Goal: Navigation & Orientation: Find specific page/section

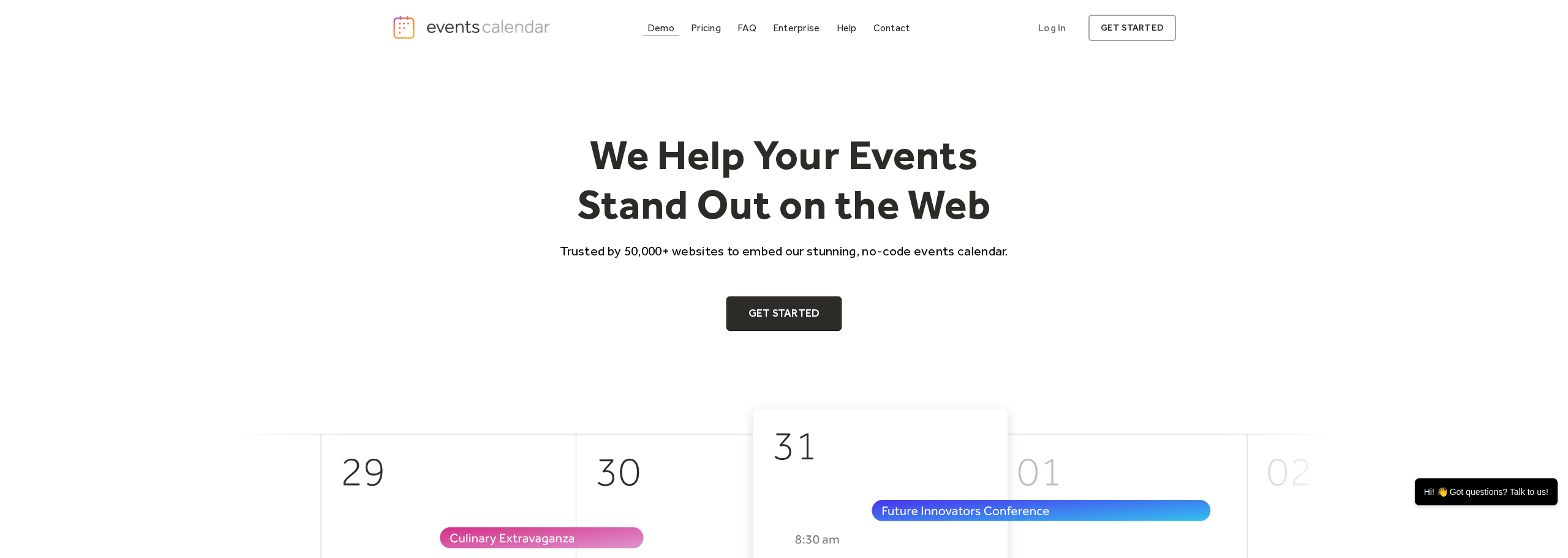
click at [660, 26] on div "Demo" at bounding box center [661, 28] width 27 height 7
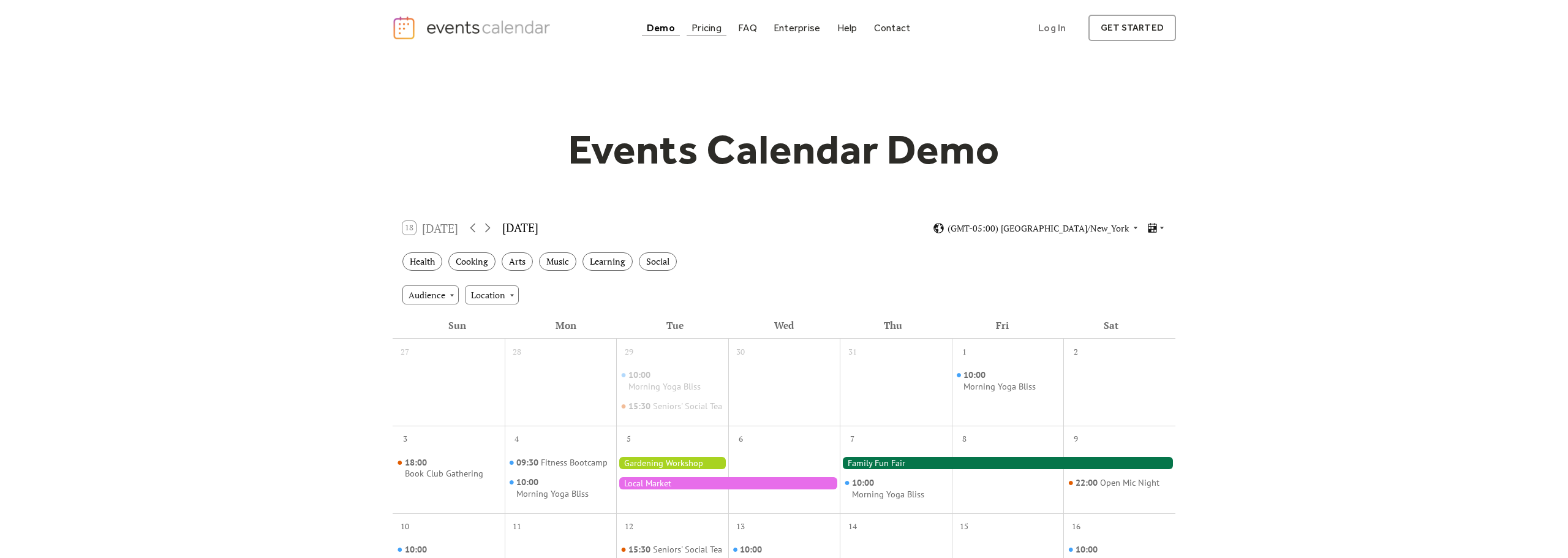
click at [705, 31] on div "Pricing" at bounding box center [706, 28] width 30 height 7
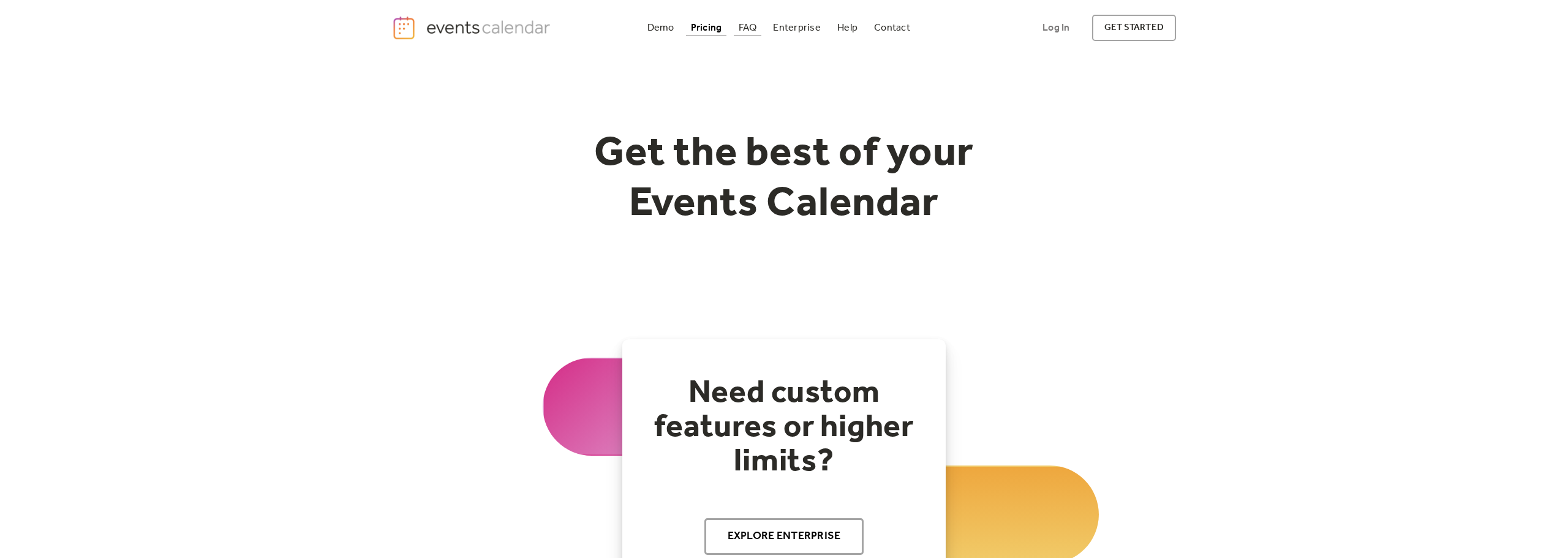
click at [752, 29] on div "FAQ" at bounding box center [748, 28] width 18 height 7
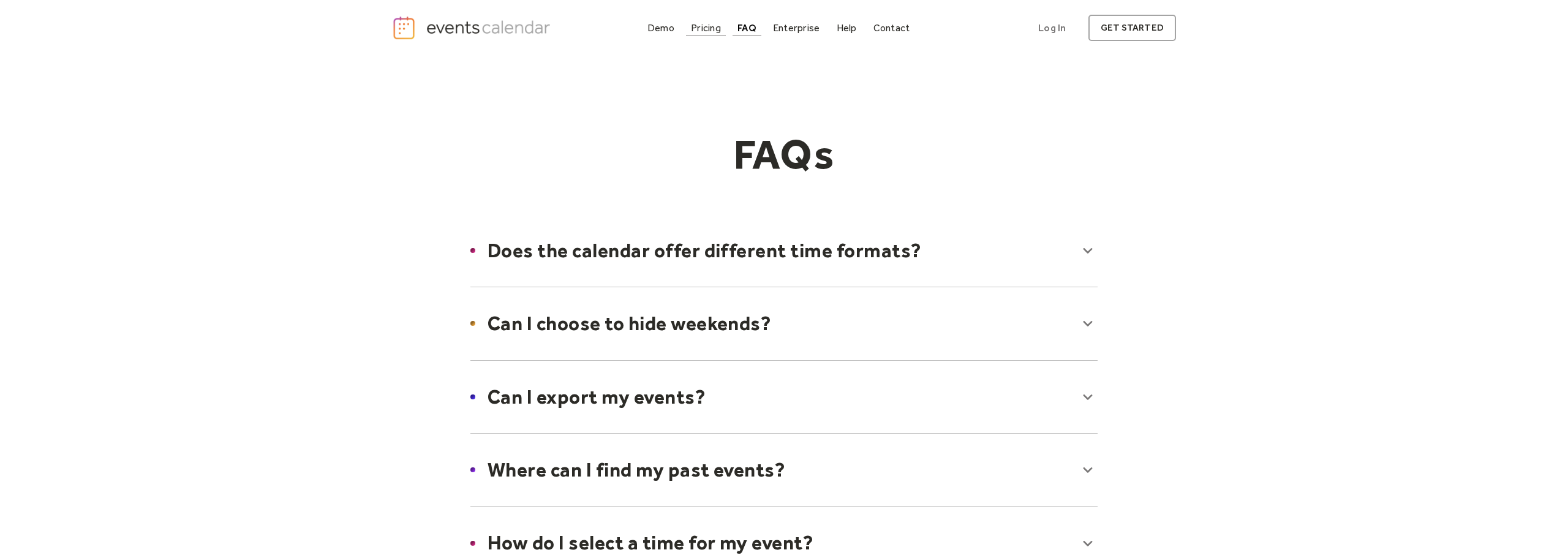
click at [704, 25] on div "Pricing" at bounding box center [705, 28] width 30 height 7
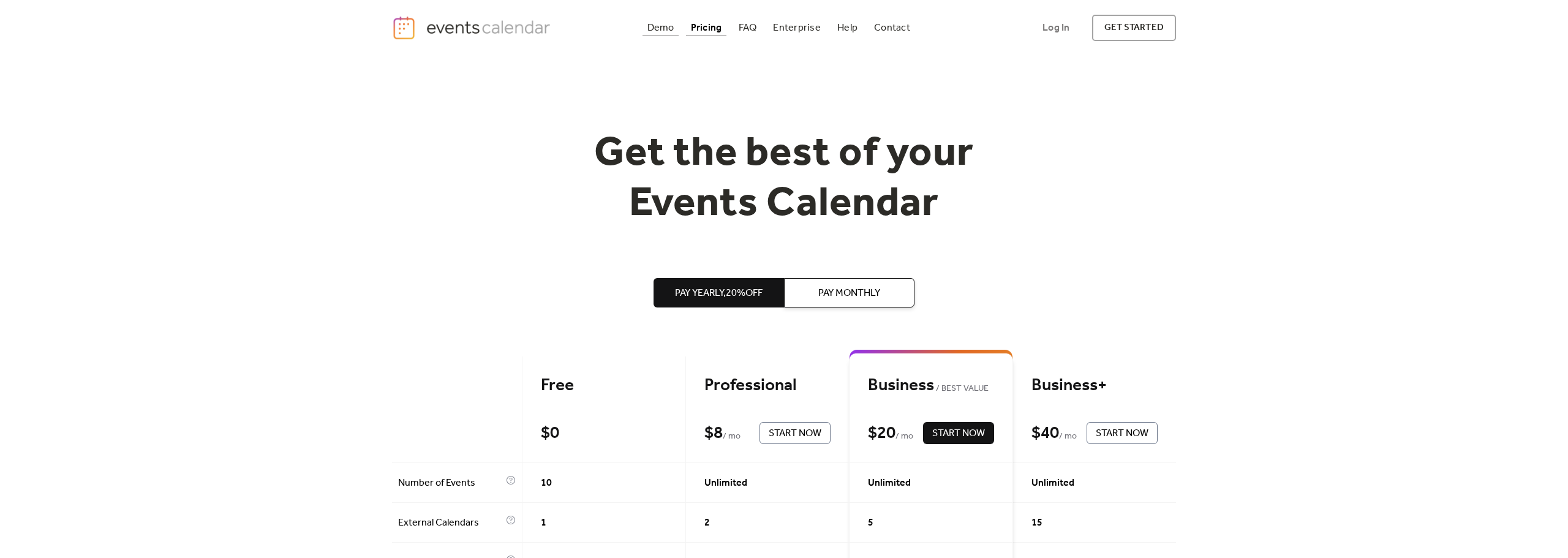
click at [668, 26] on div "Demo" at bounding box center [661, 28] width 27 height 7
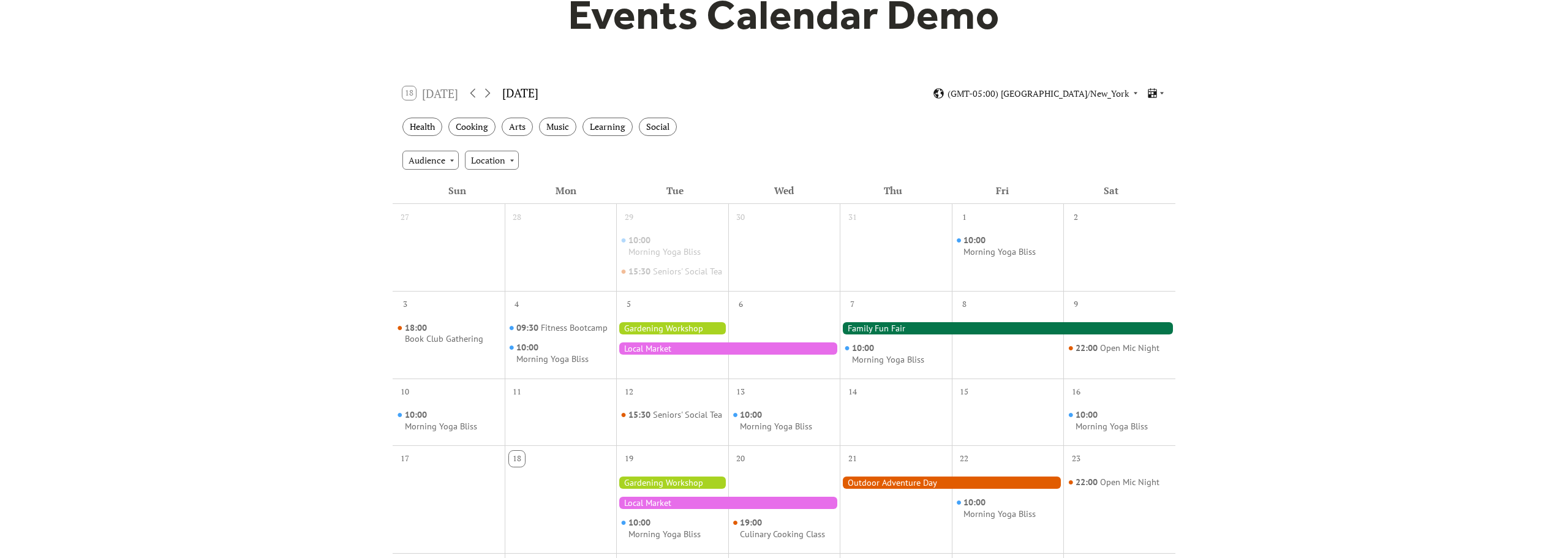
scroll to position [142, 0]
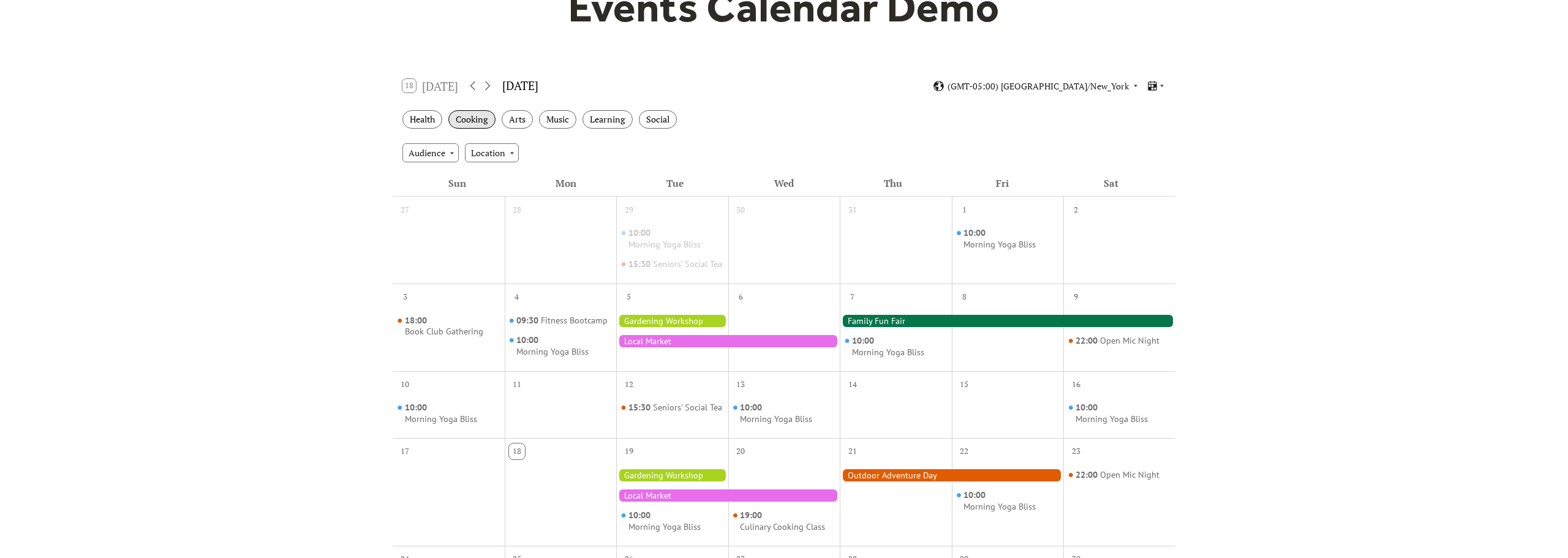
click at [470, 119] on div "Cooking" at bounding box center [472, 120] width 47 height 19
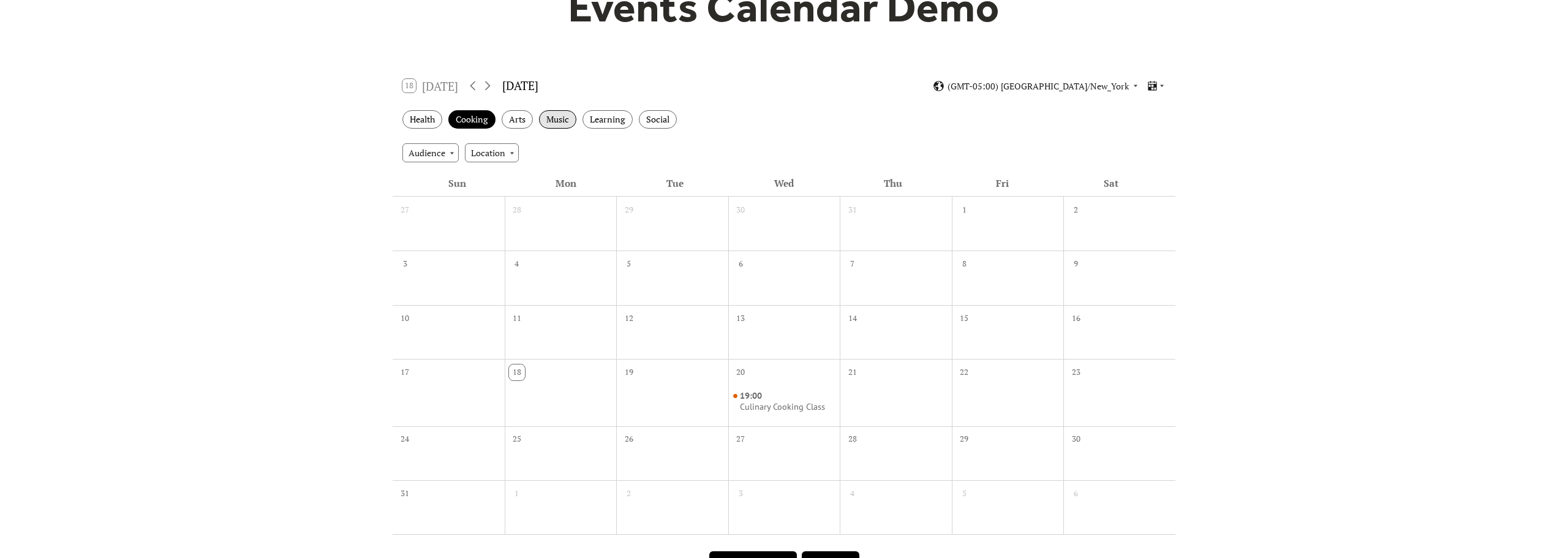
click at [555, 124] on div "Music" at bounding box center [557, 120] width 37 height 19
click at [614, 122] on div "Learning" at bounding box center [607, 120] width 50 height 19
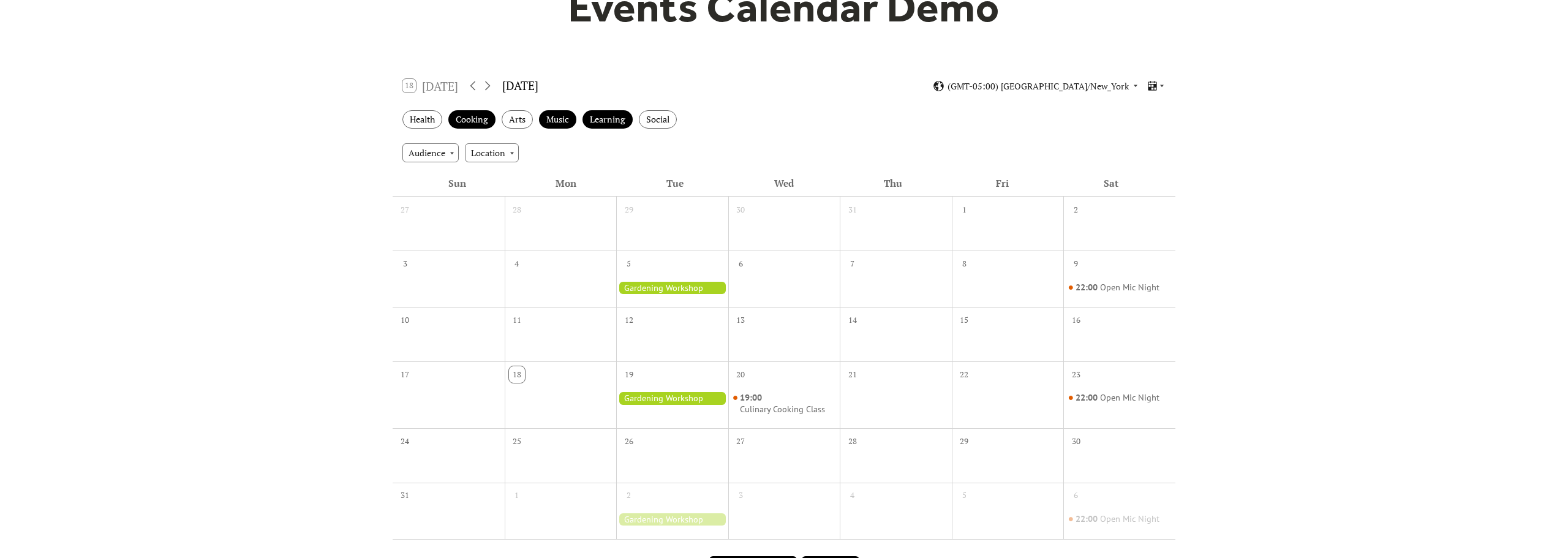
click at [699, 128] on div "Health Cooking Arts Music Learning Social" at bounding box center [784, 120] width 783 height 33
click at [657, 123] on div "Social" at bounding box center [658, 120] width 38 height 19
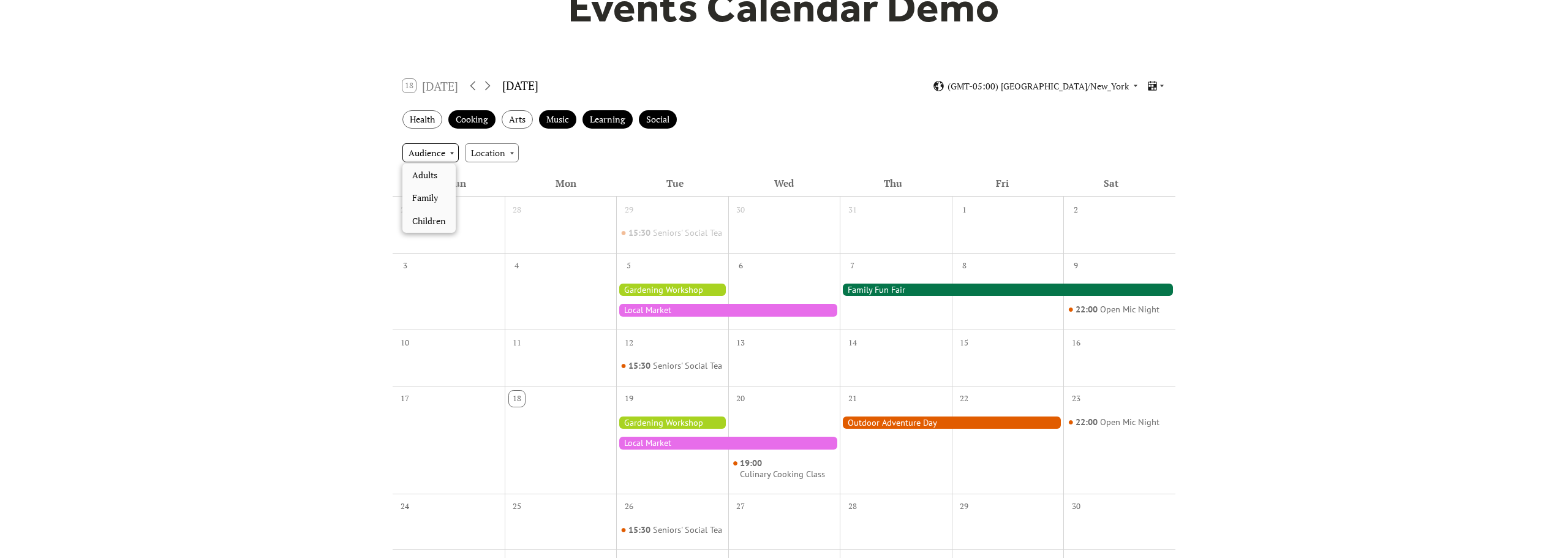
click at [436, 153] on div "Audience" at bounding box center [430, 152] width 56 height 18
click at [530, 147] on div "Audience Location" at bounding box center [784, 152] width 783 height 33
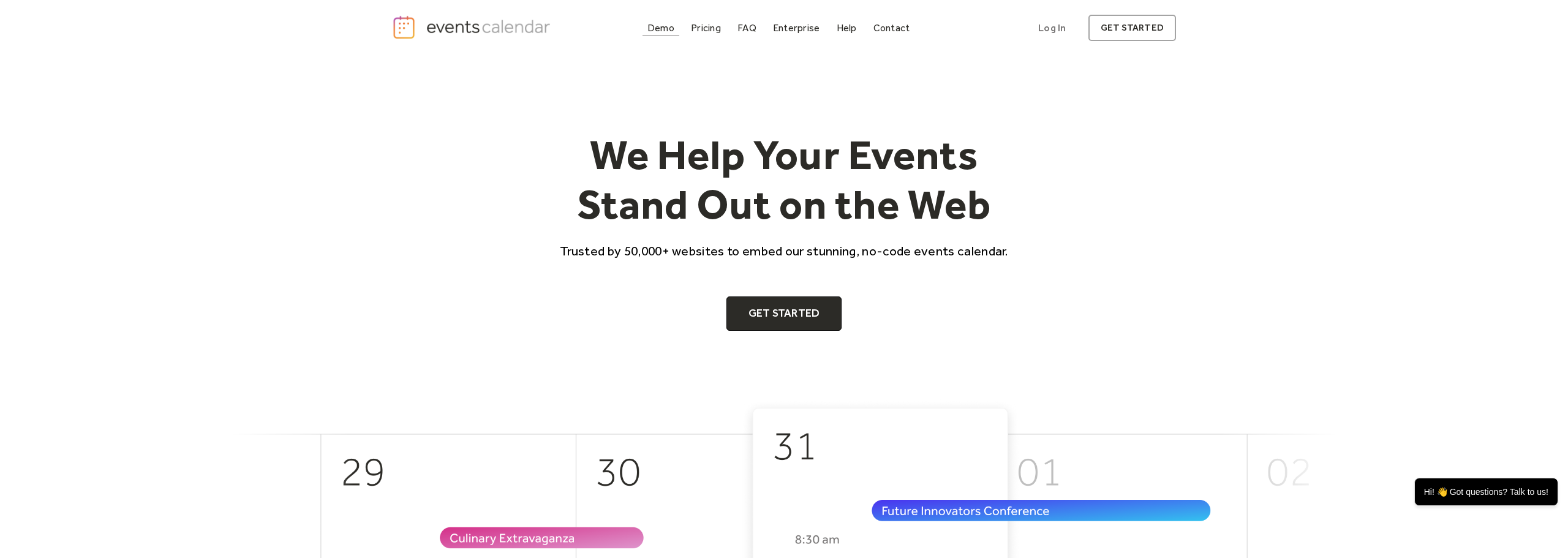
click at [665, 29] on div "Demo" at bounding box center [661, 28] width 27 height 7
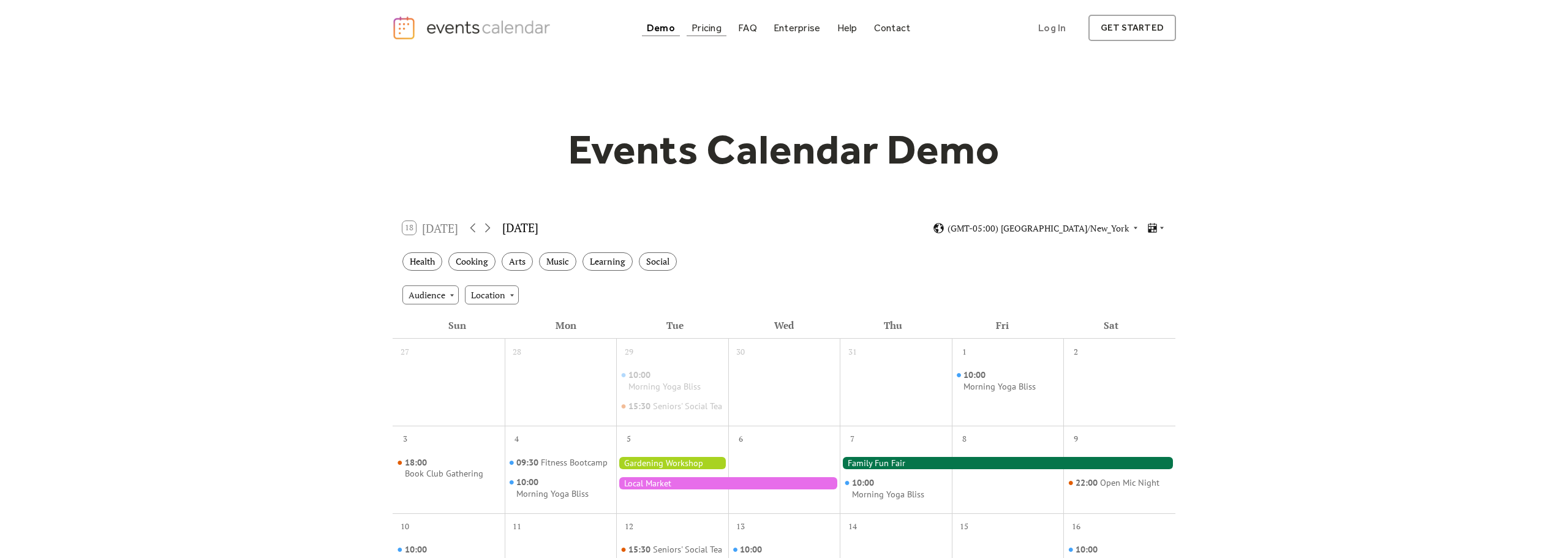
click at [705, 29] on div "Pricing" at bounding box center [706, 28] width 30 height 7
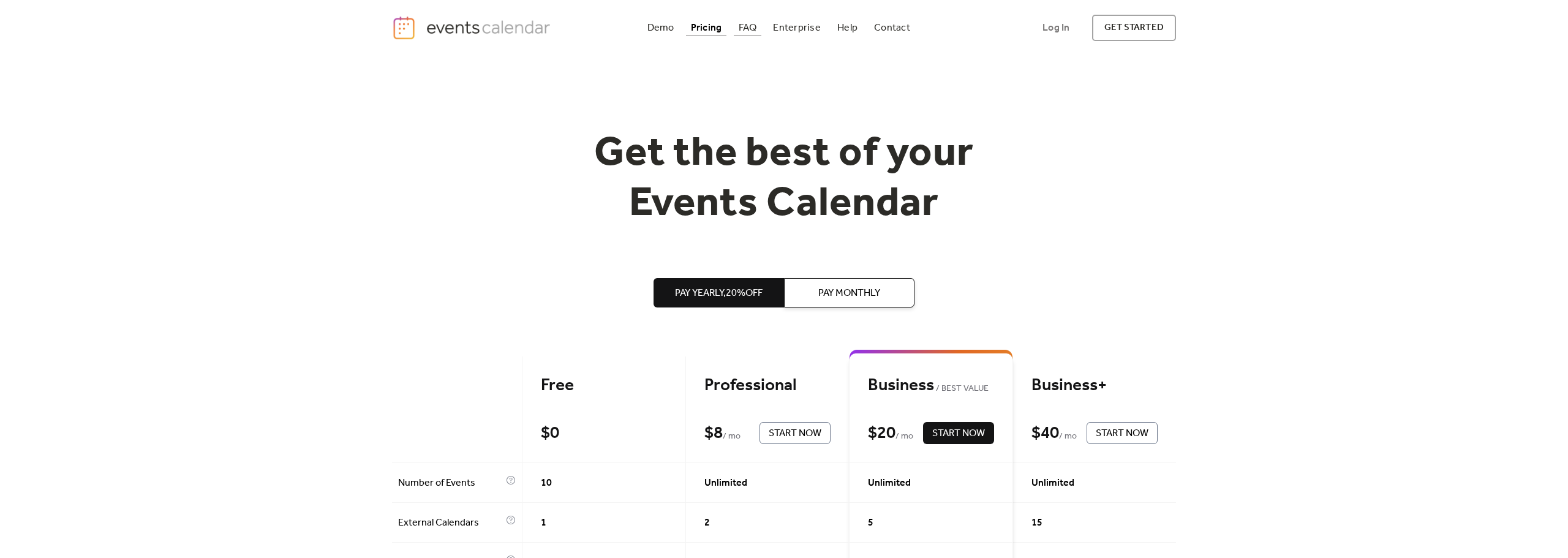
click at [751, 28] on div "FAQ" at bounding box center [748, 28] width 18 height 7
